Goal: Find specific fact: Find specific fact

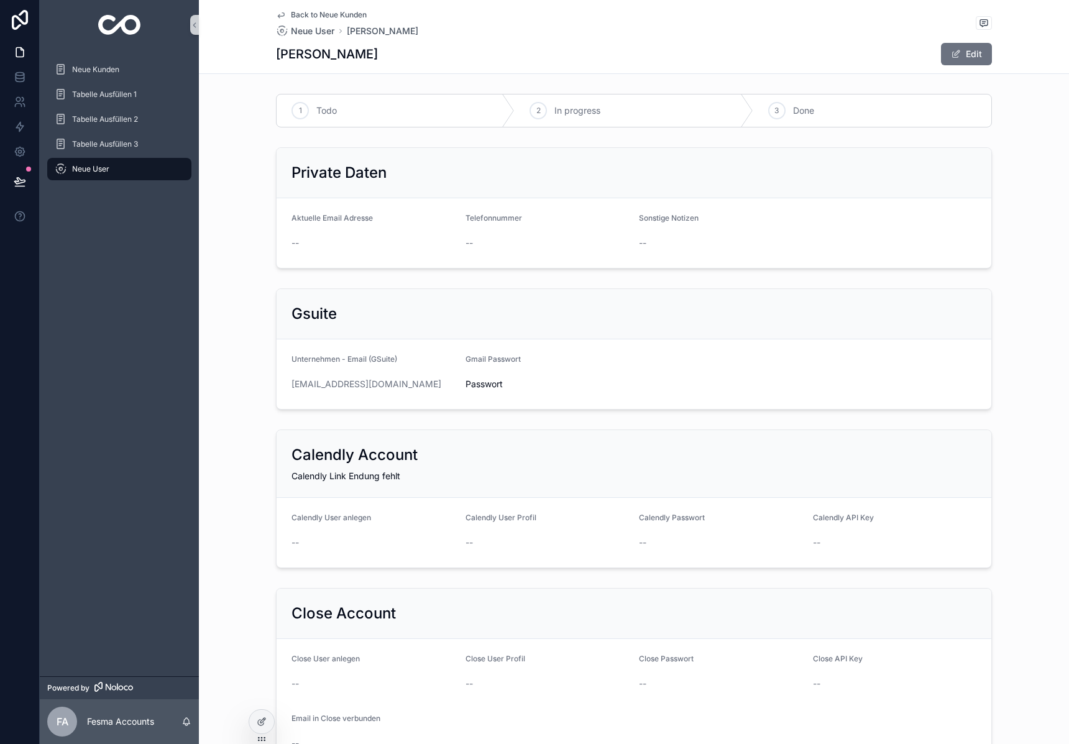
click at [112, 26] on img "scrollable content" at bounding box center [119, 25] width 43 height 20
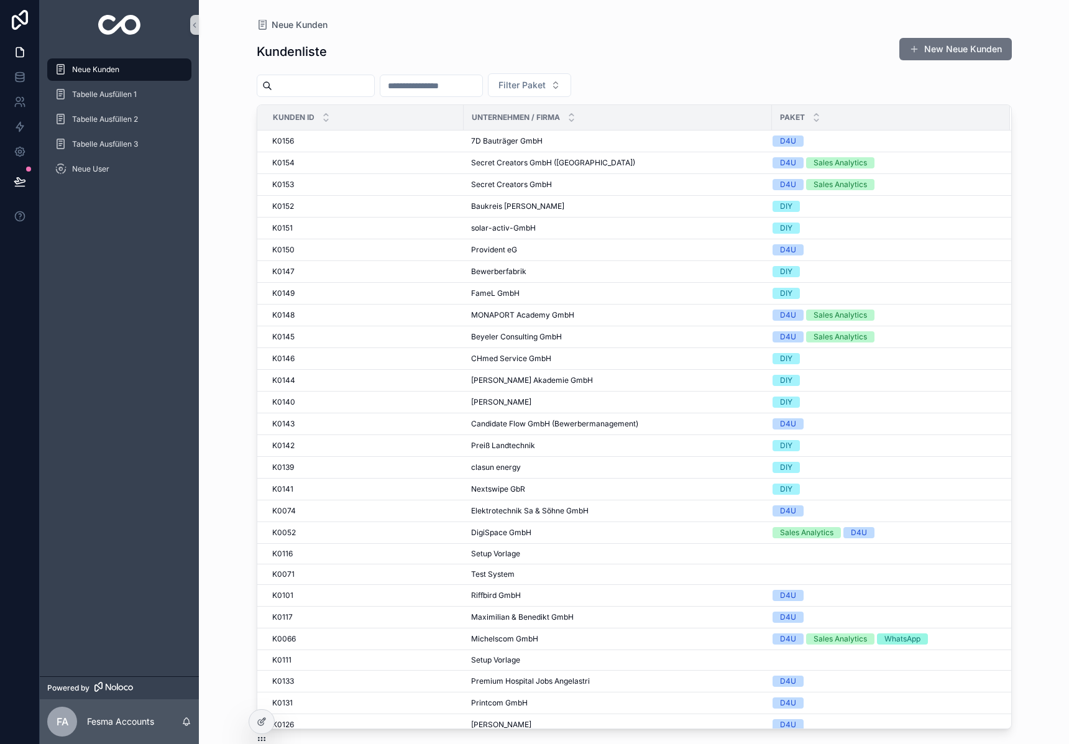
click at [306, 90] on input "scrollable content" at bounding box center [323, 85] width 102 height 17
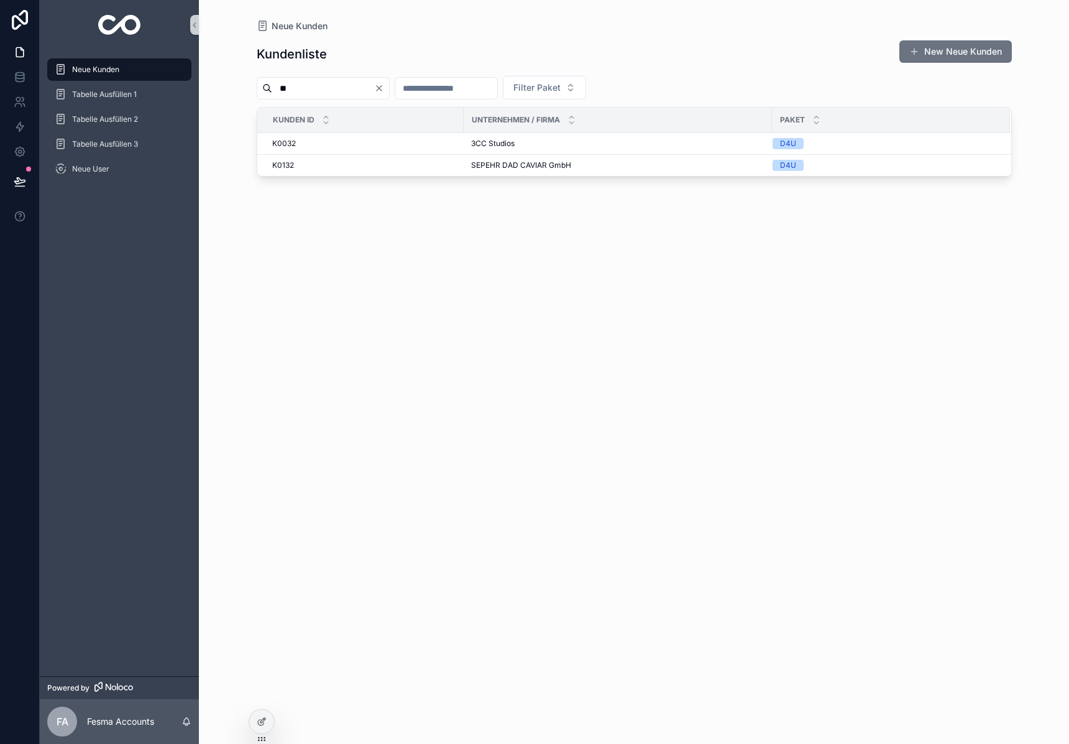
type input "**"
click at [500, 145] on span "3CC Studios" at bounding box center [493, 144] width 44 height 10
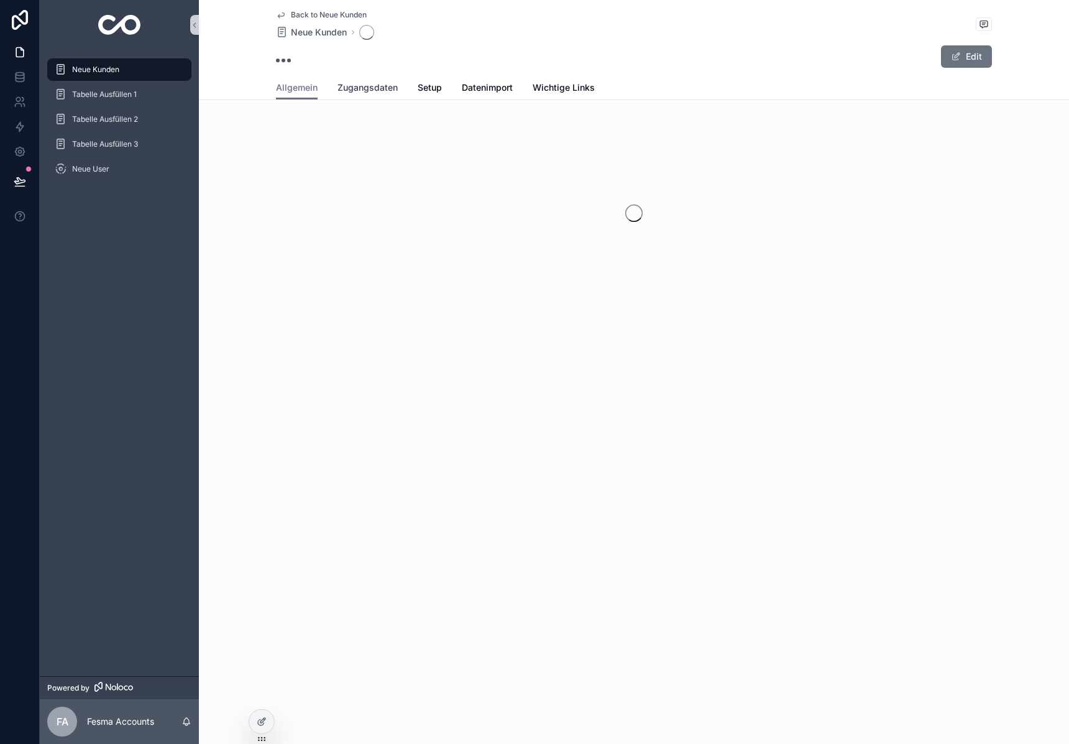
click at [362, 86] on span "Zugangsdaten" at bounding box center [368, 87] width 60 height 12
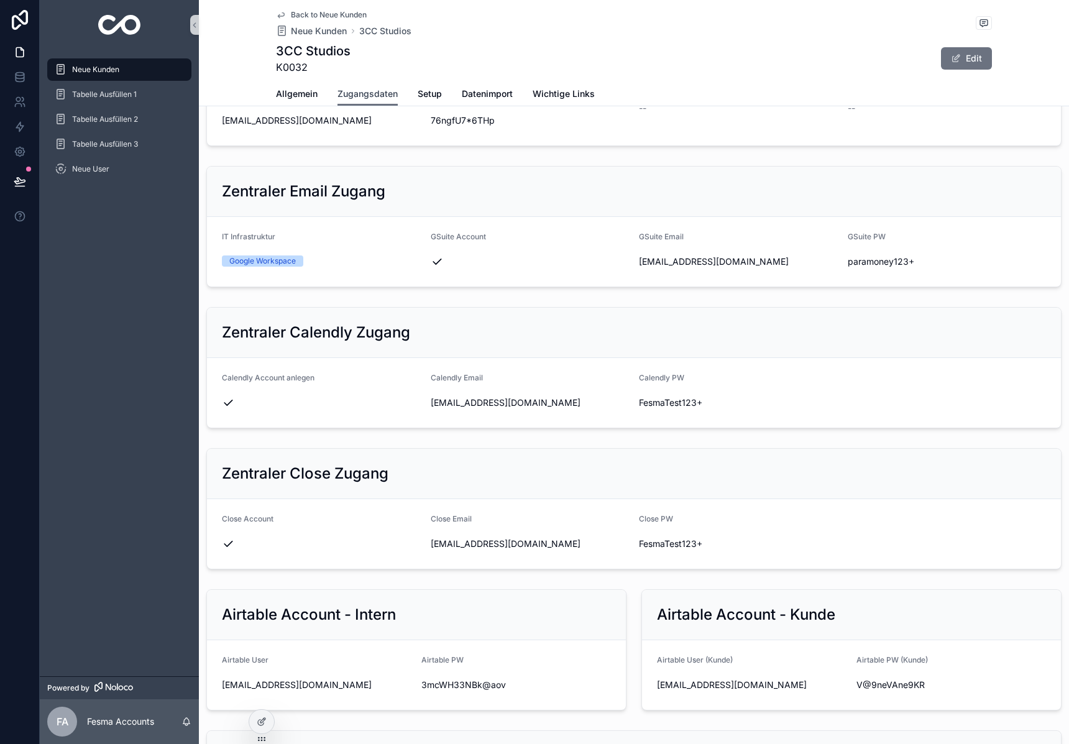
scroll to position [281, 0]
click at [702, 698] on form "Airtable User ([PERSON_NAME]) [EMAIL_ADDRESS][DOMAIN_NAME] Airtable PW ([PERSON…" at bounding box center [851, 674] width 419 height 70
click at [712, 679] on span "[EMAIL_ADDRESS][DOMAIN_NAME]" at bounding box center [752, 684] width 190 height 12
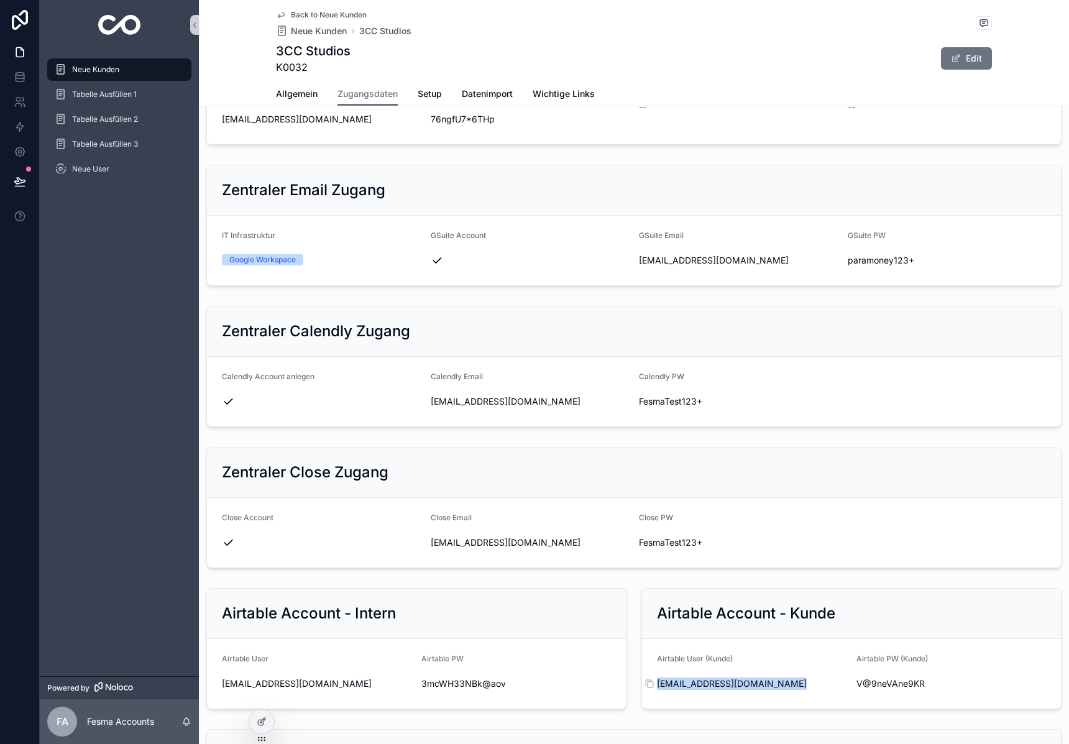
click at [712, 679] on span "[EMAIL_ADDRESS][DOMAIN_NAME]" at bounding box center [752, 684] width 190 height 12
copy div "[EMAIL_ADDRESS][DOMAIN_NAME]"
click at [889, 683] on span "V@9neVAne9KR" at bounding box center [952, 684] width 190 height 12
drag, startPoint x: 889, startPoint y: 683, endPoint x: 1066, endPoint y: 543, distance: 225.3
click at [889, 683] on span "V@9neVAne9KR" at bounding box center [952, 684] width 190 height 12
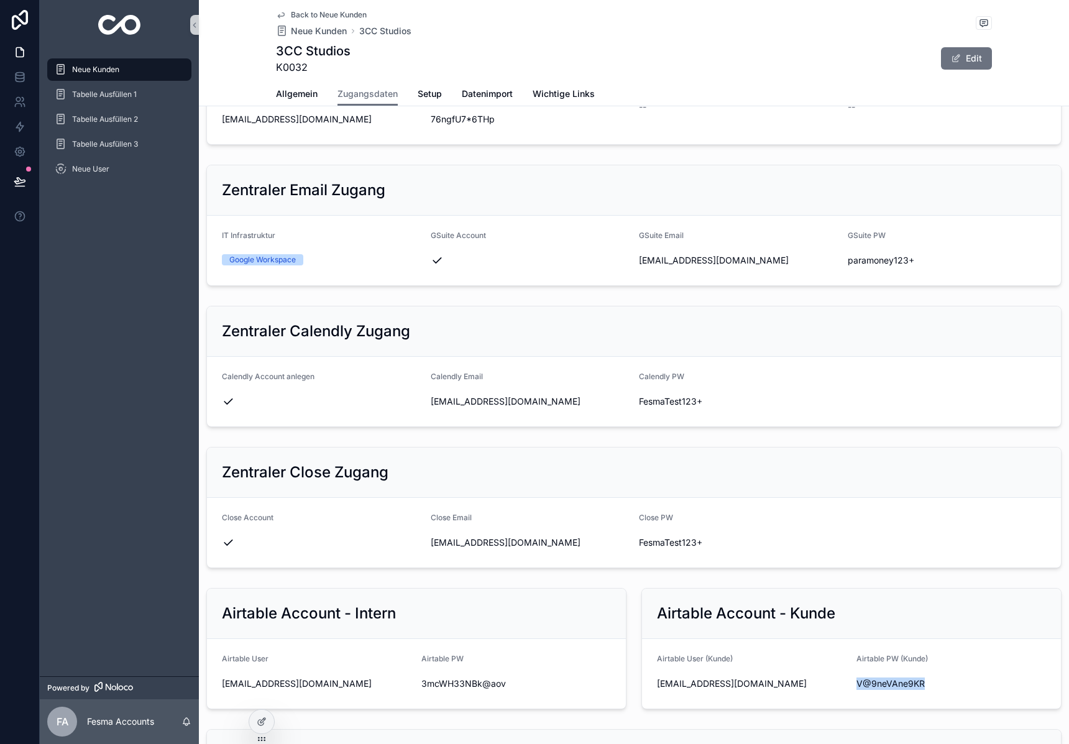
click at [889, 683] on span "V@9neVAne9KR" at bounding box center [952, 684] width 190 height 12
copy div "V@9neVAne9KR"
